Goal: Task Accomplishment & Management: Manage account settings

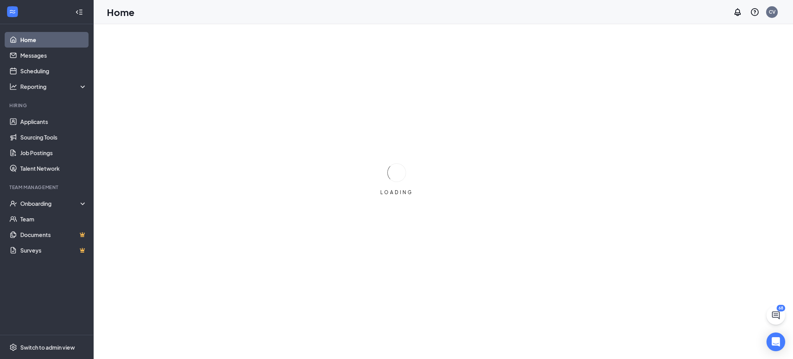
click at [36, 188] on div "Team Management" at bounding box center [47, 187] width 76 height 7
click at [39, 206] on div "Onboarding" at bounding box center [50, 204] width 60 height 8
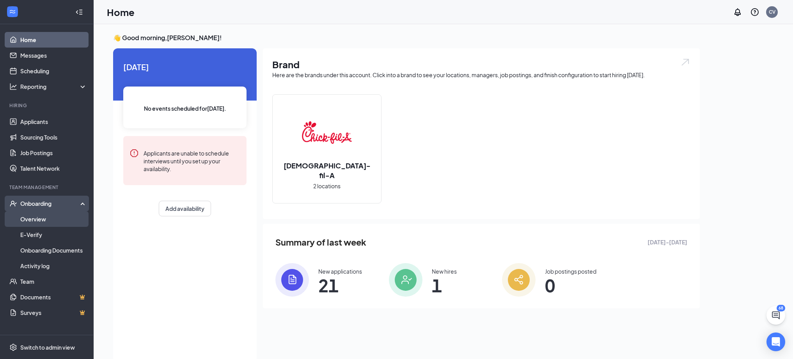
click at [39, 218] on link "Overview" at bounding box center [53, 219] width 67 height 16
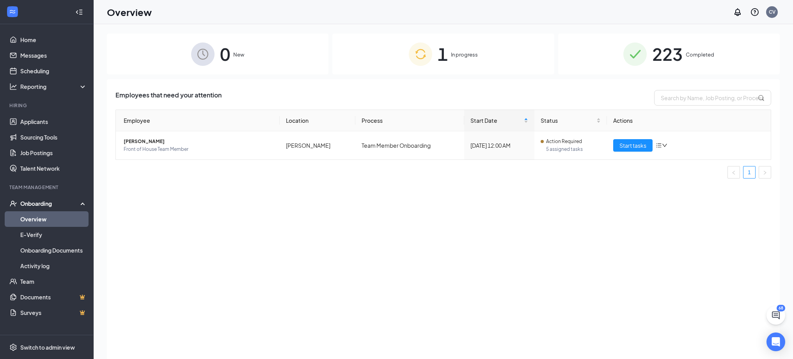
click at [413, 56] on img at bounding box center [420, 54] width 23 height 23
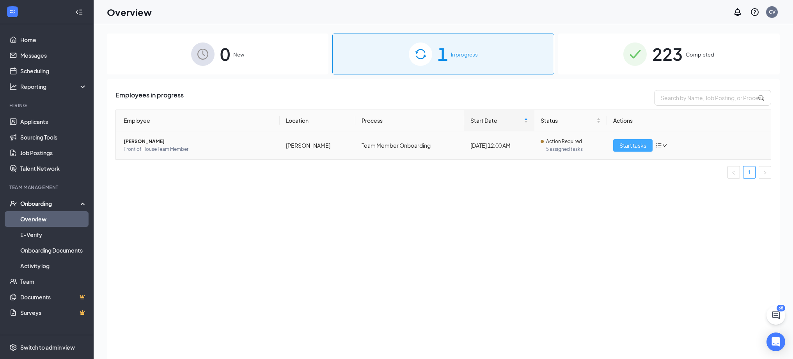
click at [635, 151] on button "Start tasks" at bounding box center [632, 145] width 39 height 12
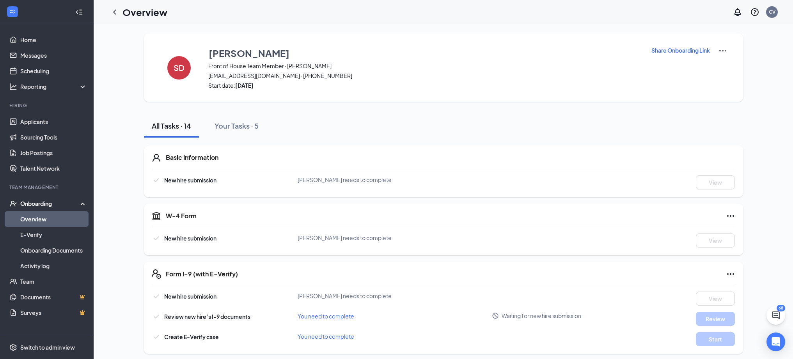
click at [675, 47] on p "Share Onboarding Link" at bounding box center [681, 50] width 59 height 8
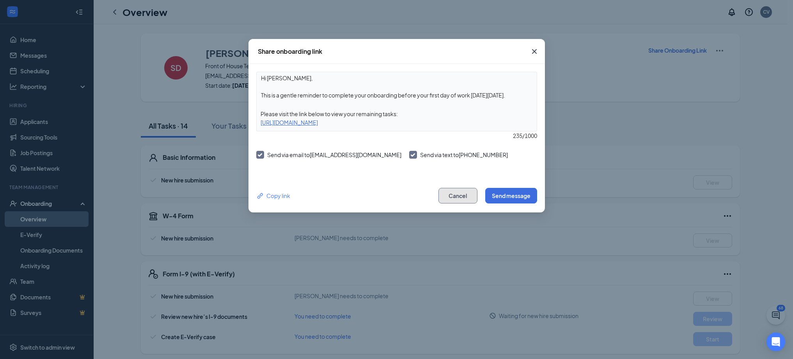
click at [458, 190] on button "Cancel" at bounding box center [458, 196] width 39 height 16
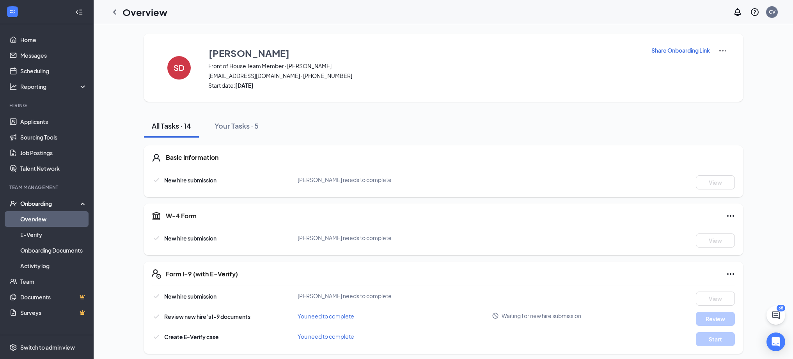
click at [726, 48] on img at bounding box center [722, 50] width 9 height 9
click at [715, 62] on span "View details" at bounding box center [722, 64] width 30 height 9
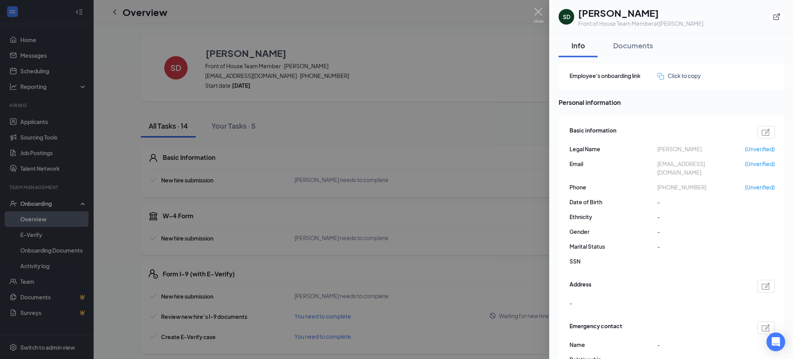
click at [766, 137] on div at bounding box center [766, 132] width 18 height 12
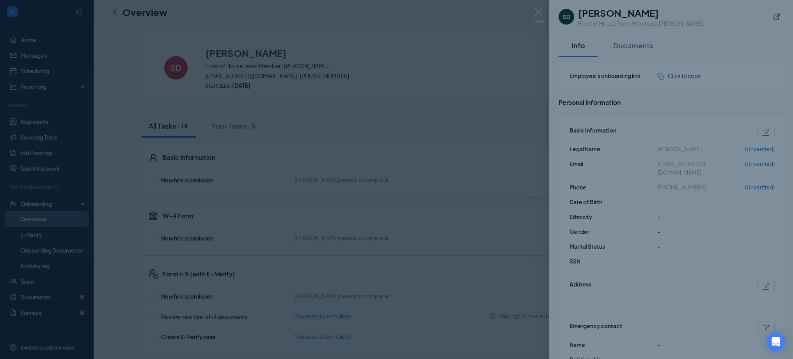
type input "[PHONE_NUMBER]"
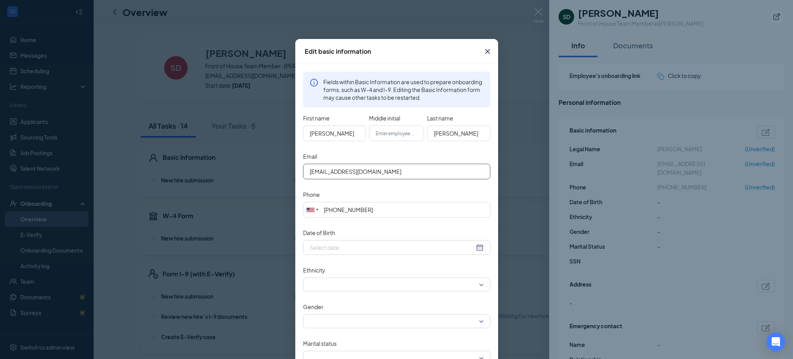
click at [378, 173] on input "[EMAIL_ADDRESS][DOMAIN_NAME]" at bounding box center [396, 172] width 187 height 16
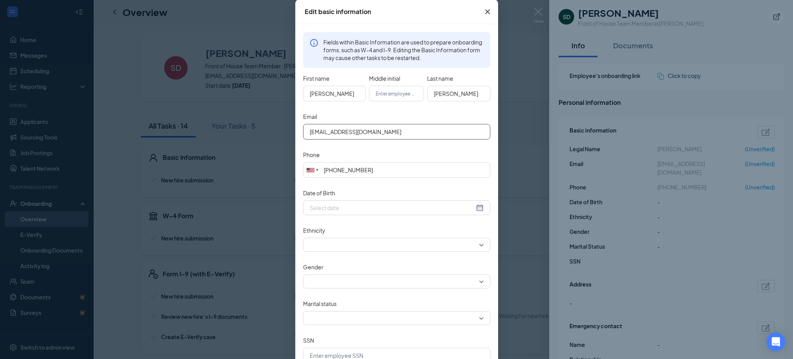
scroll to position [88, 0]
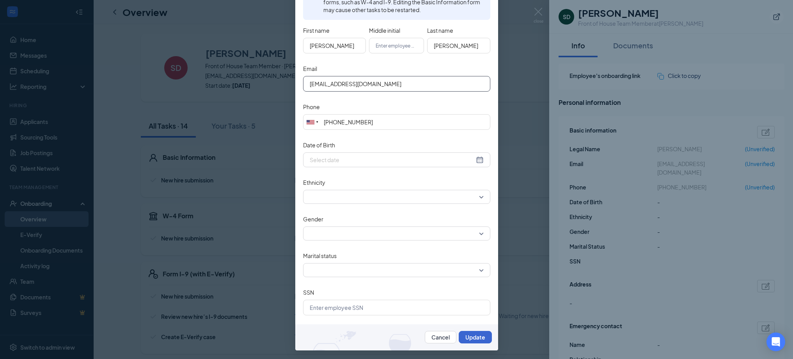
type input "[EMAIL_ADDRESS][DOMAIN_NAME]"
click at [478, 336] on button "Update" at bounding box center [475, 337] width 33 height 12
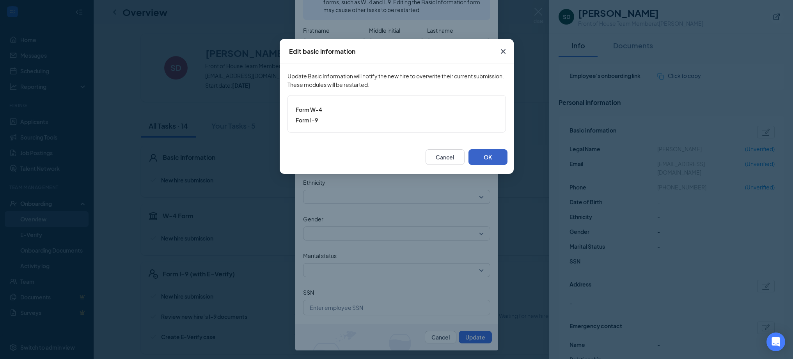
click at [480, 162] on button "OK" at bounding box center [488, 157] width 39 height 16
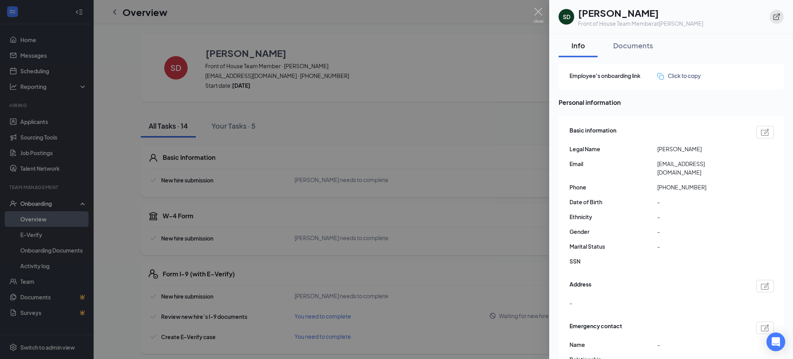
click at [776, 19] on icon "ExternalLink" at bounding box center [777, 17] width 7 height 7
click at [487, 55] on div at bounding box center [396, 179] width 793 height 359
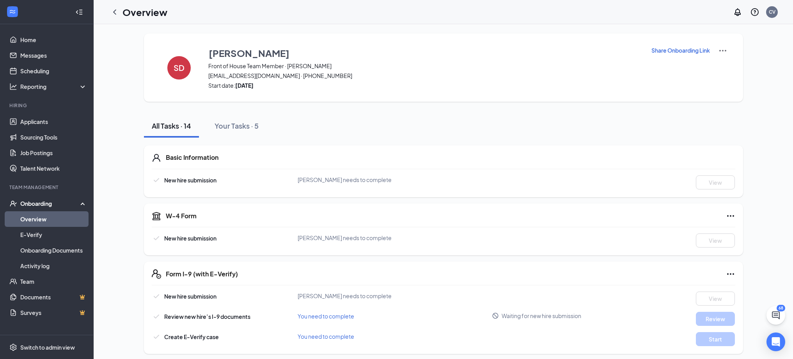
click at [679, 54] on p "Share Onboarding Link" at bounding box center [681, 50] width 59 height 8
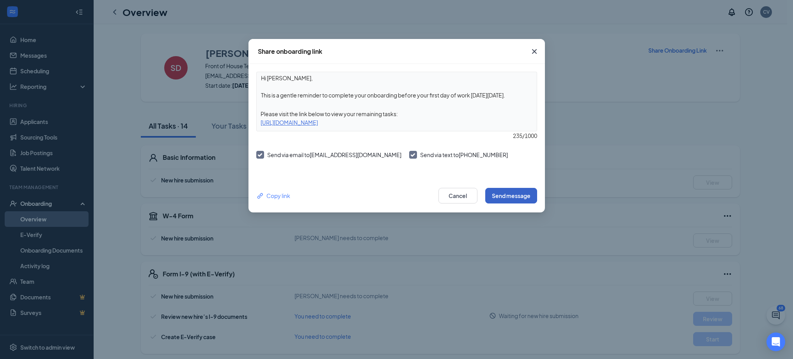
click at [504, 191] on button "Send message" at bounding box center [511, 196] width 52 height 16
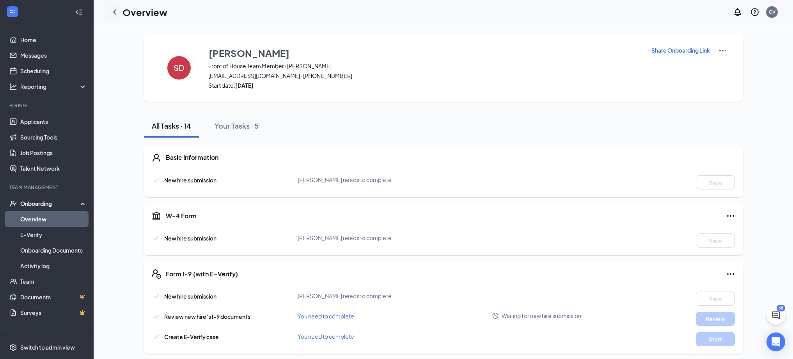
click at [113, 13] on icon "ChevronLeft" at bounding box center [114, 11] width 9 height 9
